Goal: Task Accomplishment & Management: Complete application form

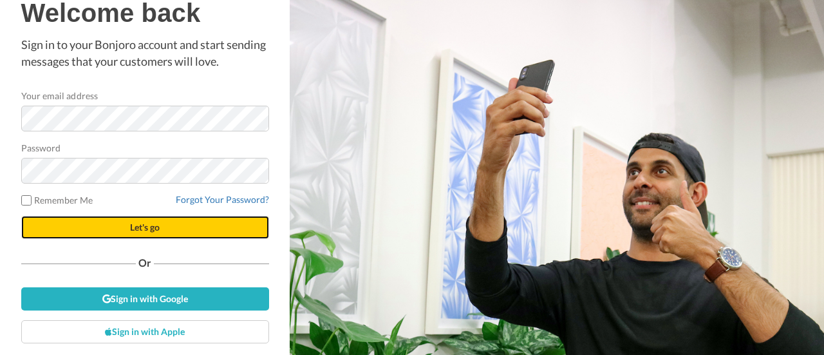
click at [91, 221] on button "Let's go" at bounding box center [145, 227] width 248 height 23
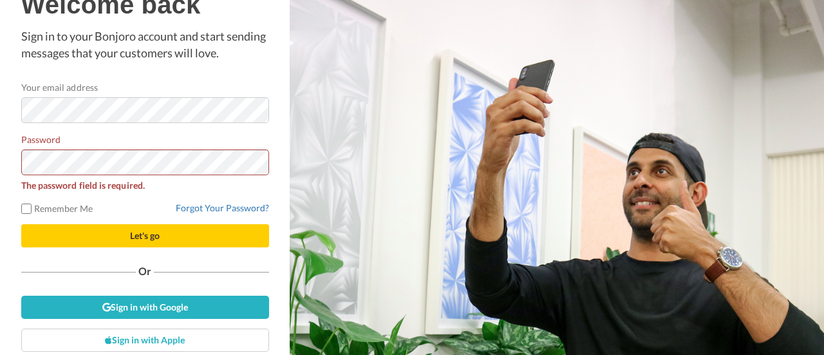
click at [170, 141] on div "Password The password field is required." at bounding box center [145, 162] width 248 height 59
